Goal: Navigation & Orientation: Find specific page/section

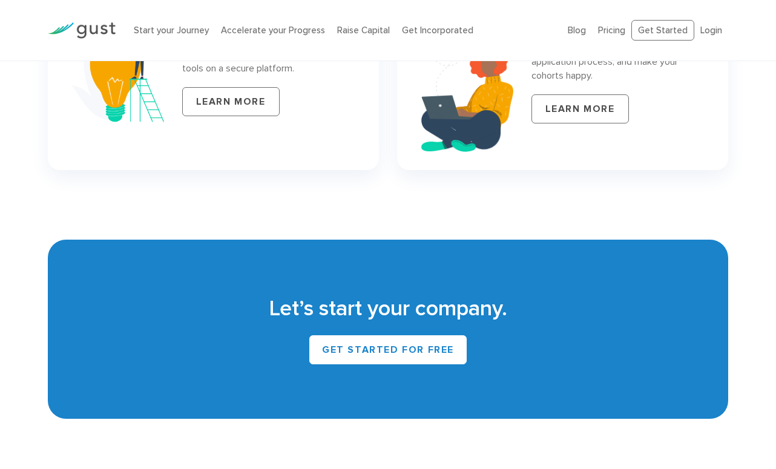
scroll to position [5433, 0]
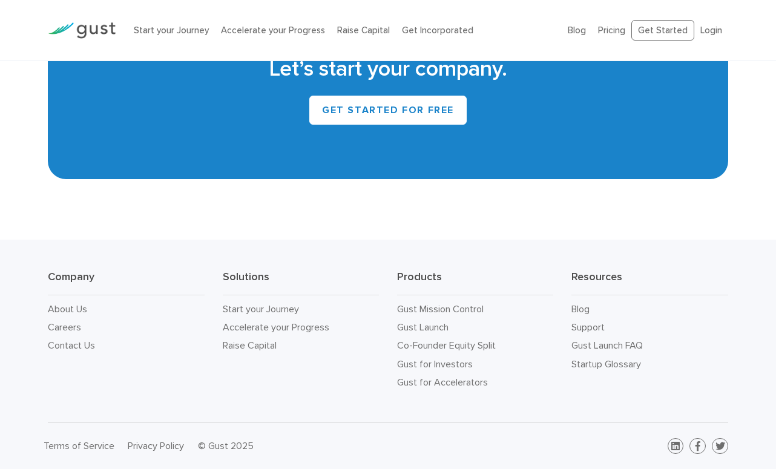
click at [56, 315] on li "About Us" at bounding box center [126, 309] width 156 height 18
click at [65, 312] on link "About Us" at bounding box center [67, 308] width 39 height 11
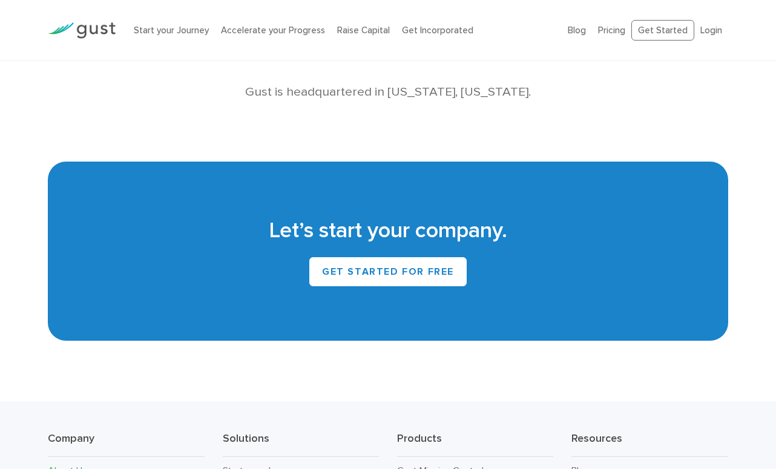
scroll to position [1145, 0]
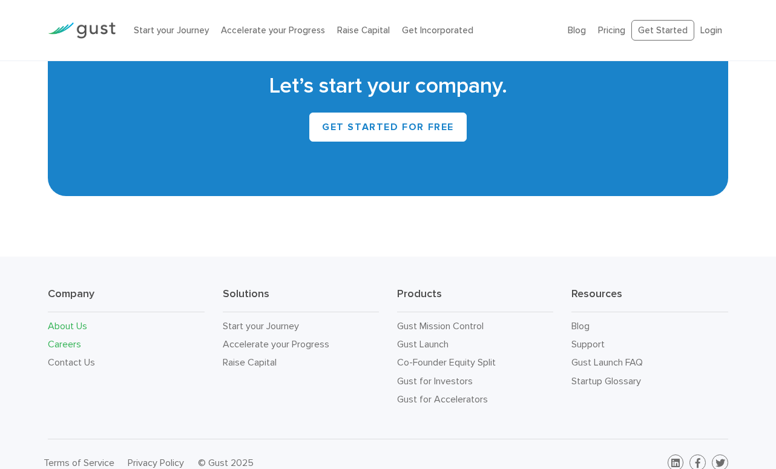
click at [65, 338] on link "Careers" at bounding box center [64, 343] width 33 height 11
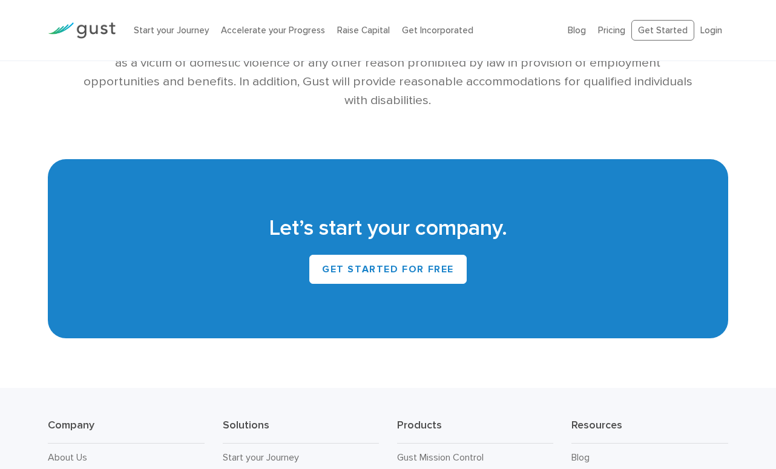
scroll to position [2756, 0]
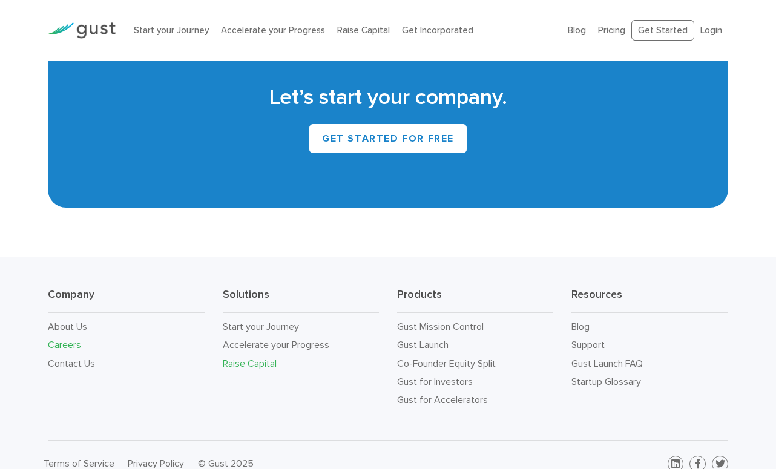
click at [246, 358] on link "Raise Capital" at bounding box center [250, 363] width 54 height 11
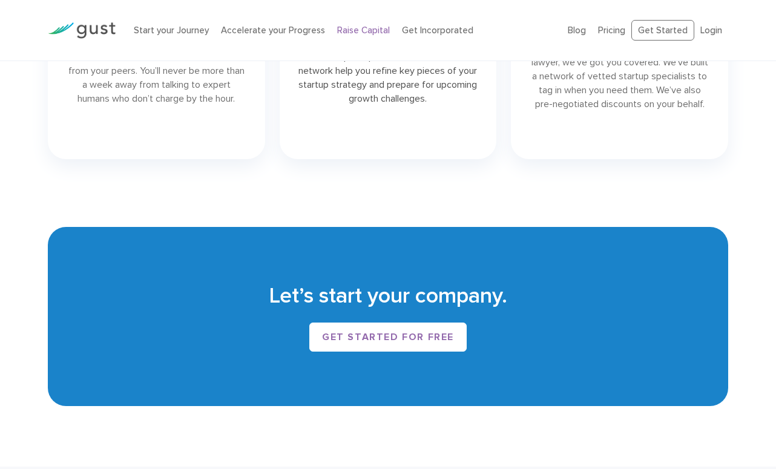
scroll to position [1964, 0]
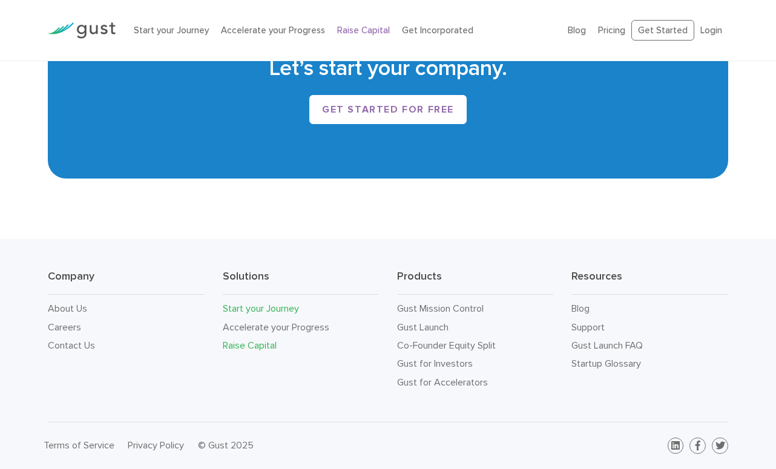
click at [255, 309] on link "Start your Journey" at bounding box center [261, 308] width 76 height 11
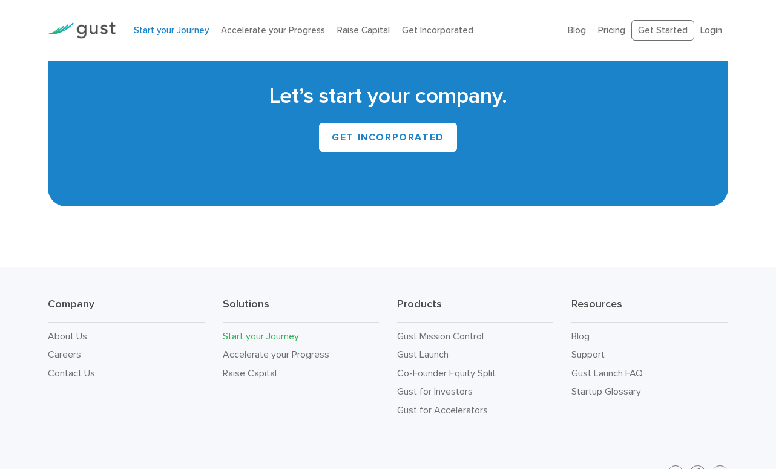
scroll to position [2161, 0]
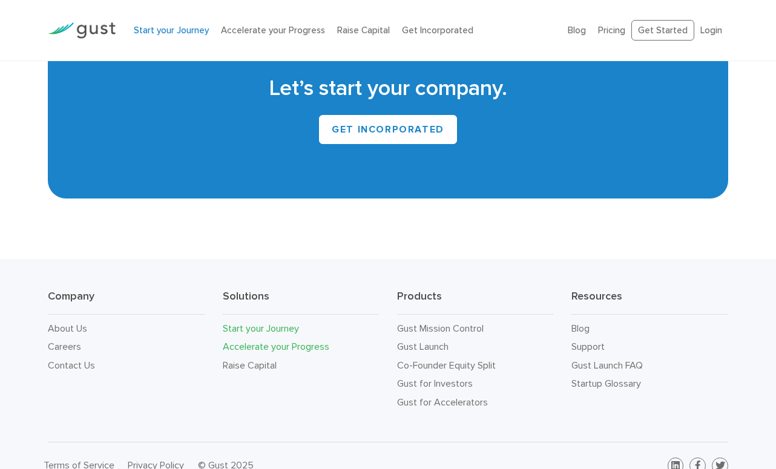
click at [268, 350] on link "Accelerate your Progress" at bounding box center [276, 346] width 107 height 11
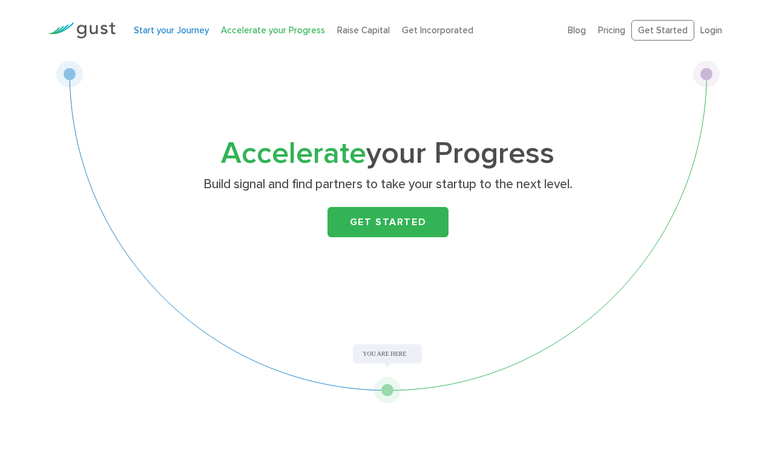
click at [184, 33] on link "Start your Journey" at bounding box center [171, 30] width 75 height 11
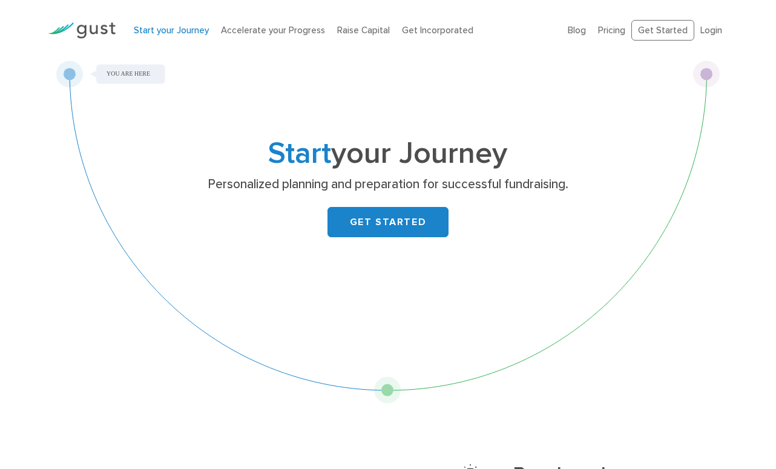
click at [89, 30] on img at bounding box center [82, 30] width 68 height 16
click at [389, 223] on link "GET STARTED" at bounding box center [387, 222] width 121 height 30
